Goal: Check status: Check status

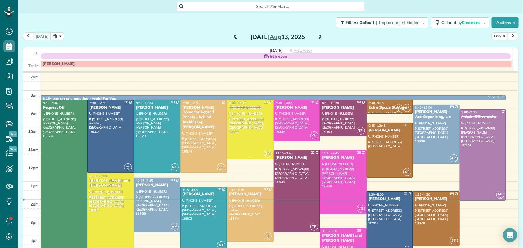
scroll to position [27, 0]
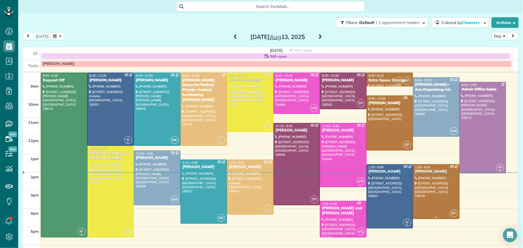
click at [415, 171] on div "[PERSON_NAME]" at bounding box center [435, 172] width 43 height 5
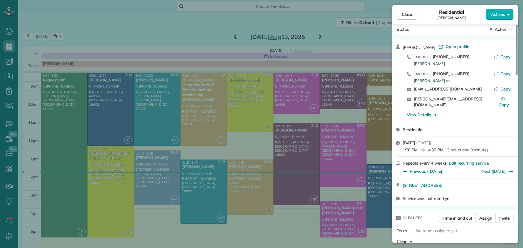
scroll to position [57, 0]
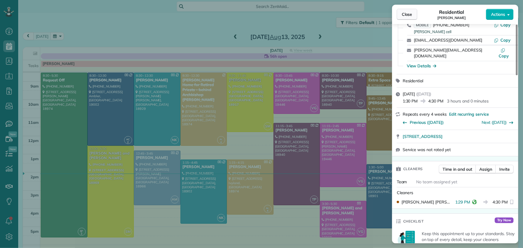
drag, startPoint x: 399, startPoint y: 15, endPoint x: 441, endPoint y: 159, distance: 149.7
click at [399, 16] on button "Close" at bounding box center [407, 14] width 21 height 11
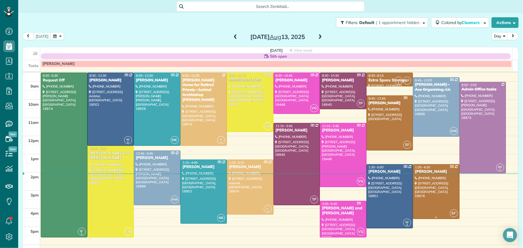
click at [423, 170] on div "[PERSON_NAME]" at bounding box center [435, 172] width 43 height 5
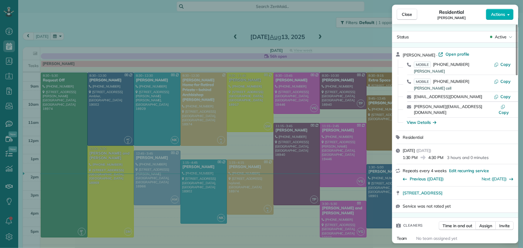
click at [407, 17] on button "Close" at bounding box center [407, 14] width 21 height 11
